Goal: Task Accomplishment & Management: Manage account settings

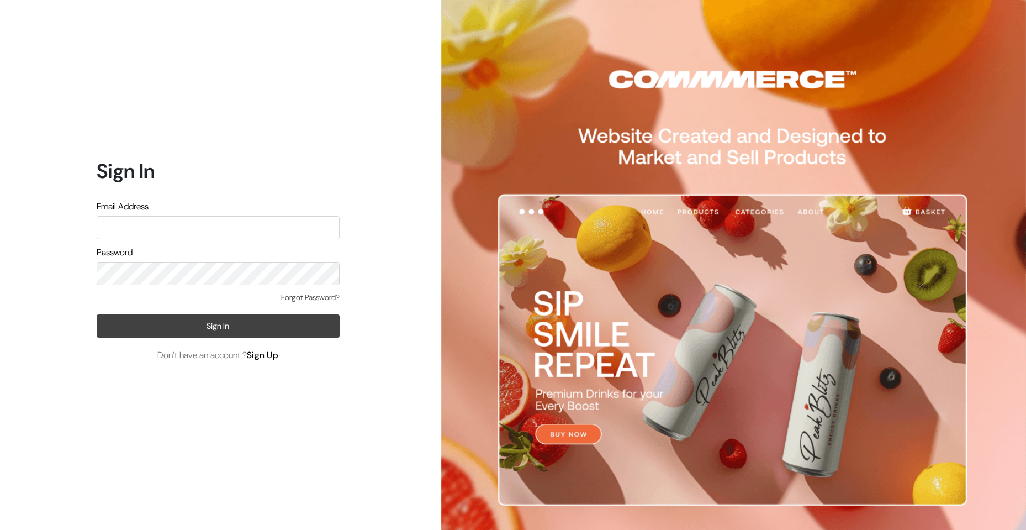
type input "aparna@yellowtommy.com"
click at [220, 324] on button "Sign In" at bounding box center [218, 325] width 243 height 23
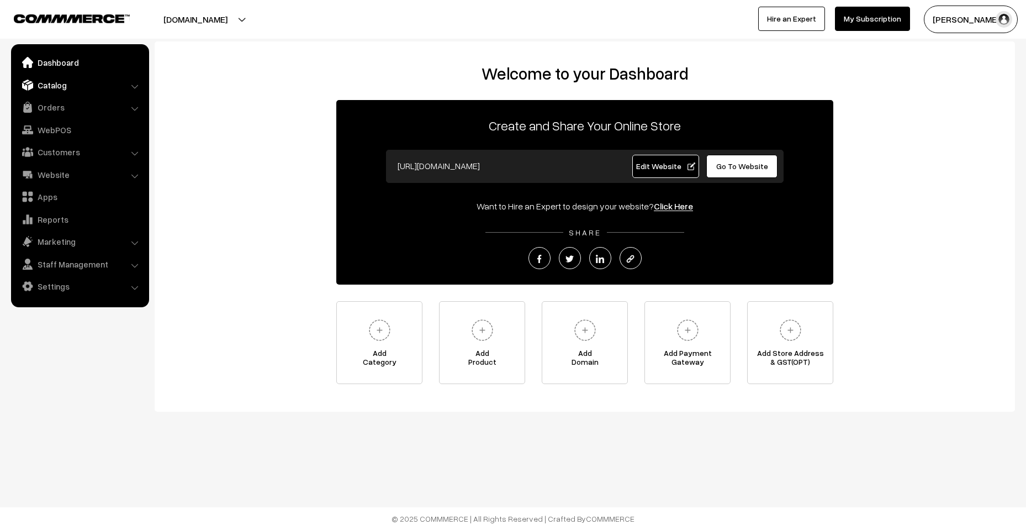
click at [68, 87] on link "Catalog" at bounding box center [79, 85] width 131 height 20
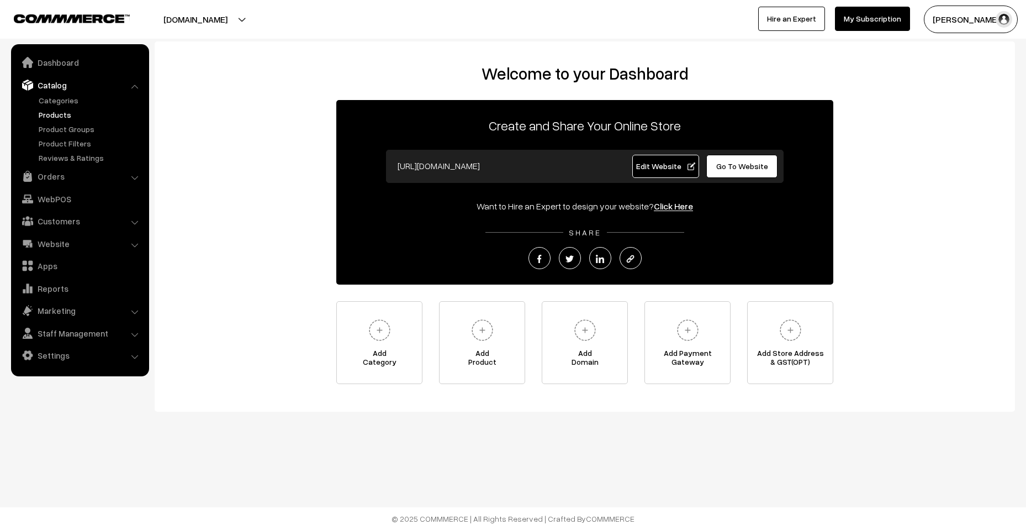
click at [66, 113] on link "Products" at bounding box center [90, 115] width 109 height 12
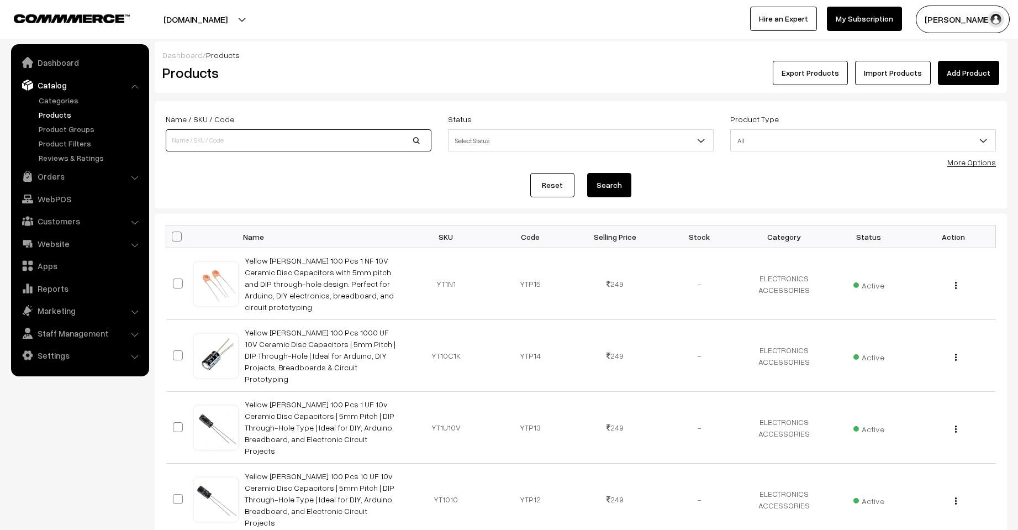
click at [240, 135] on input at bounding box center [299, 140] width 266 height 22
type input "lego brick separator"
click at [587, 173] on button "Search" at bounding box center [609, 185] width 44 height 24
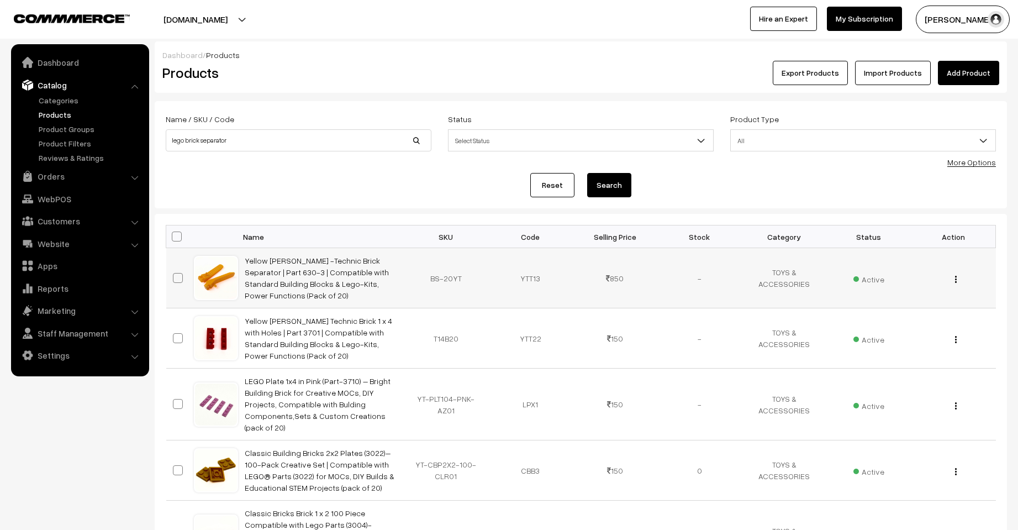
click at [957, 279] on img "button" at bounding box center [956, 279] width 2 height 7
click at [928, 312] on link "Edit" at bounding box center [906, 319] width 94 height 24
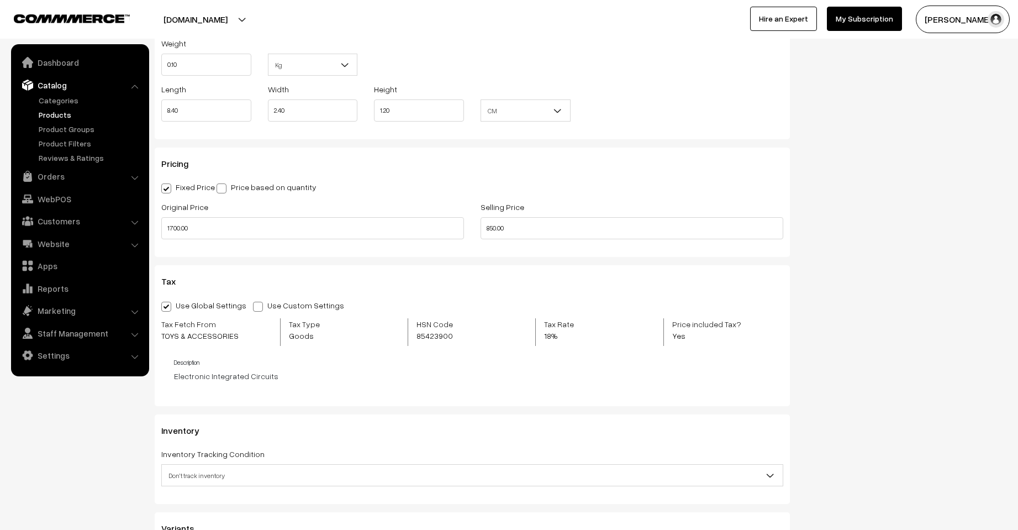
scroll to position [921, 0]
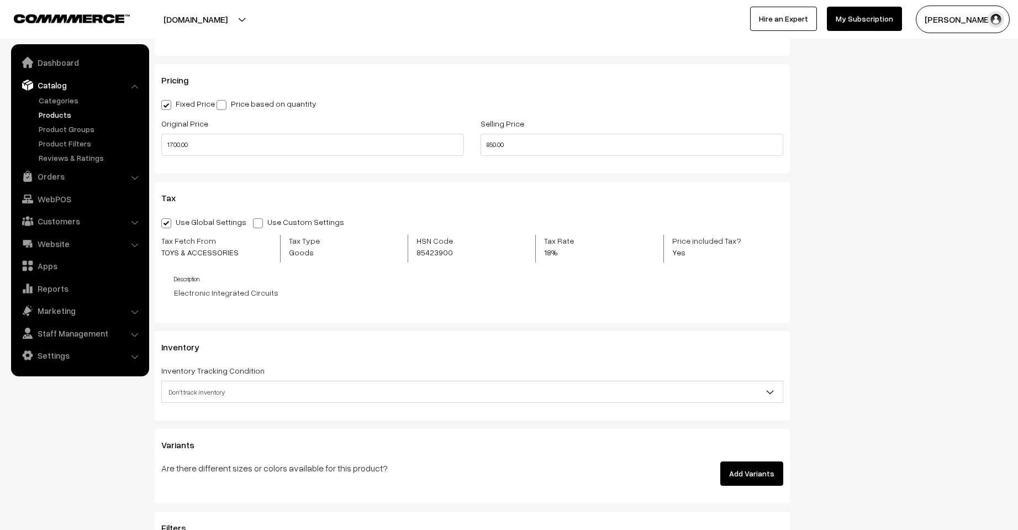
click at [214, 392] on span "Don't track inventory" at bounding box center [472, 391] width 621 height 19
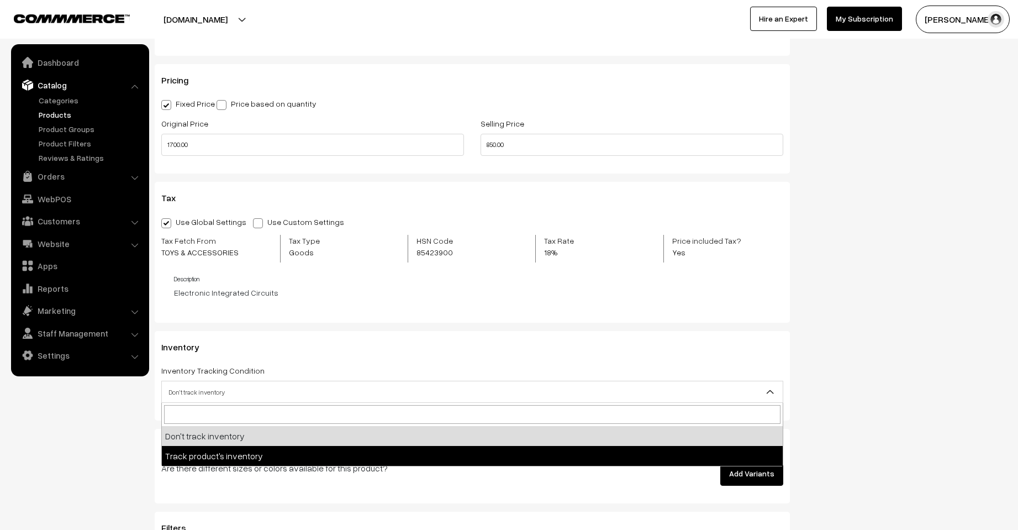
select select "2"
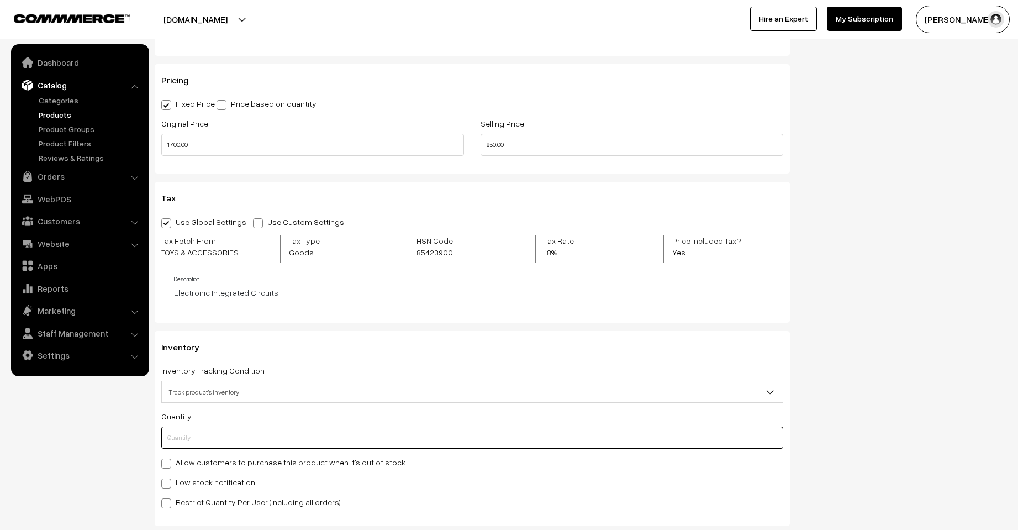
click at [229, 427] on input "text" at bounding box center [472, 437] width 622 height 22
click at [226, 440] on input "text" at bounding box center [472, 437] width 622 height 22
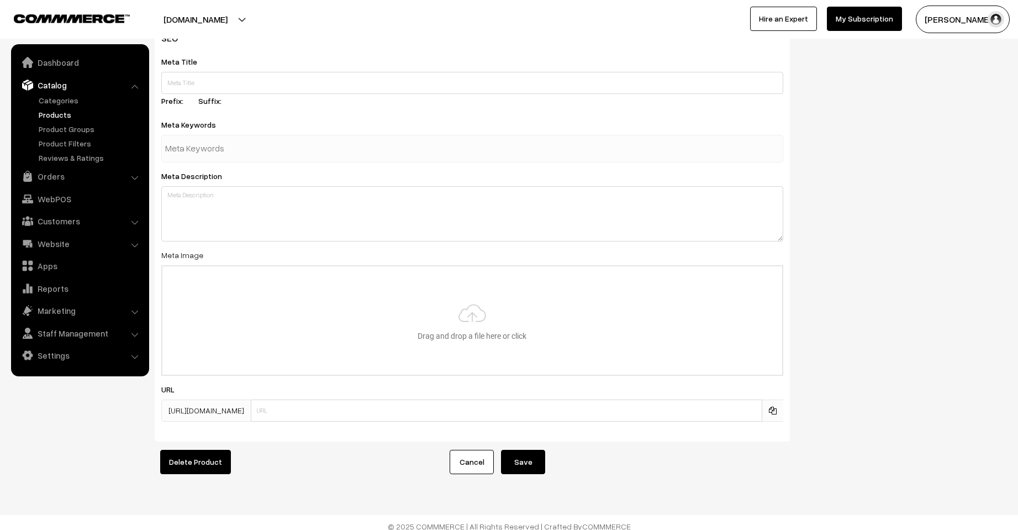
scroll to position [1615, 0]
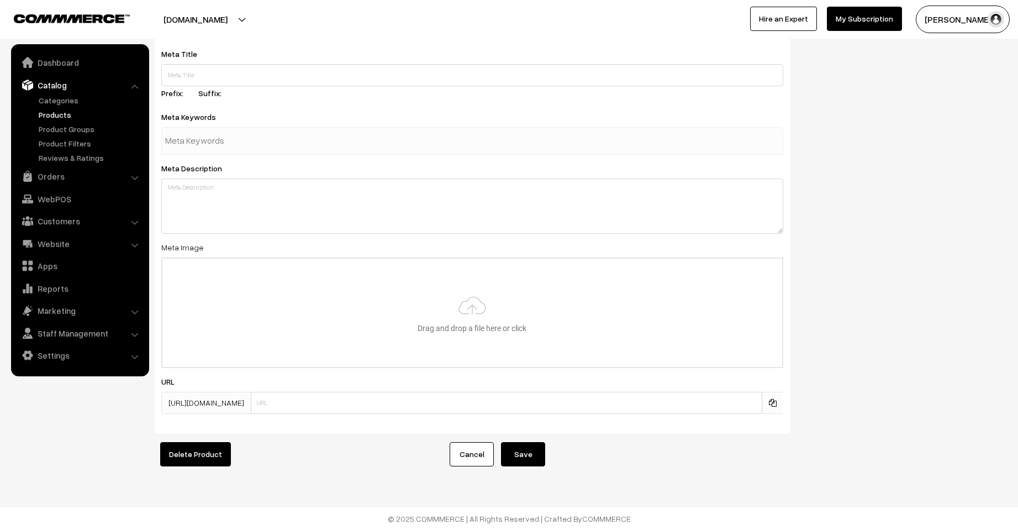
type input "0"
click at [516, 449] on button "Save" at bounding box center [523, 454] width 44 height 24
